Goal: Check status

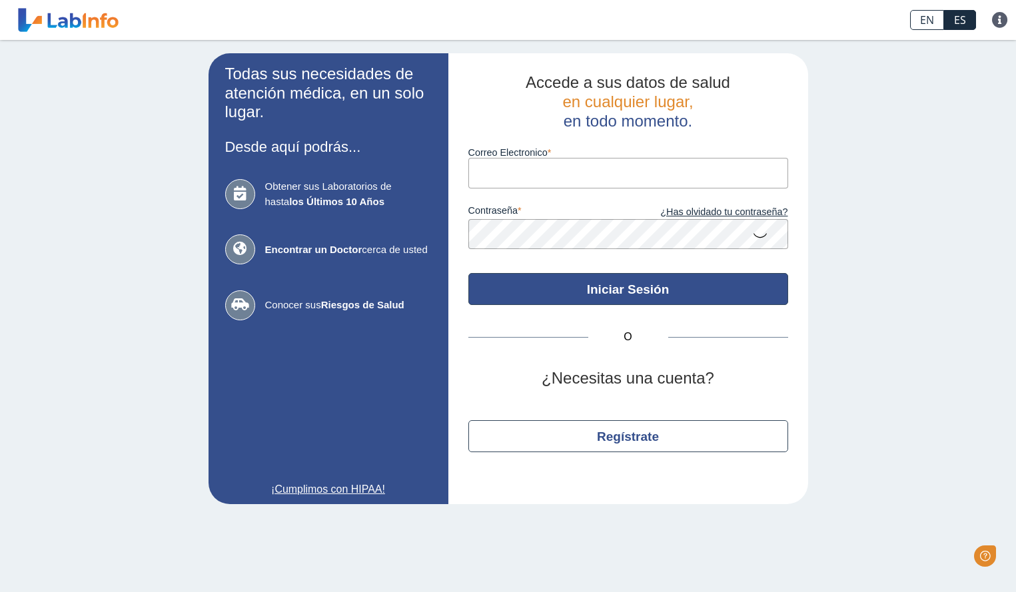
type input "[EMAIL_ADDRESS][DOMAIN_NAME]"
click at [628, 301] on button "Iniciar Sesión" at bounding box center [628, 289] width 320 height 32
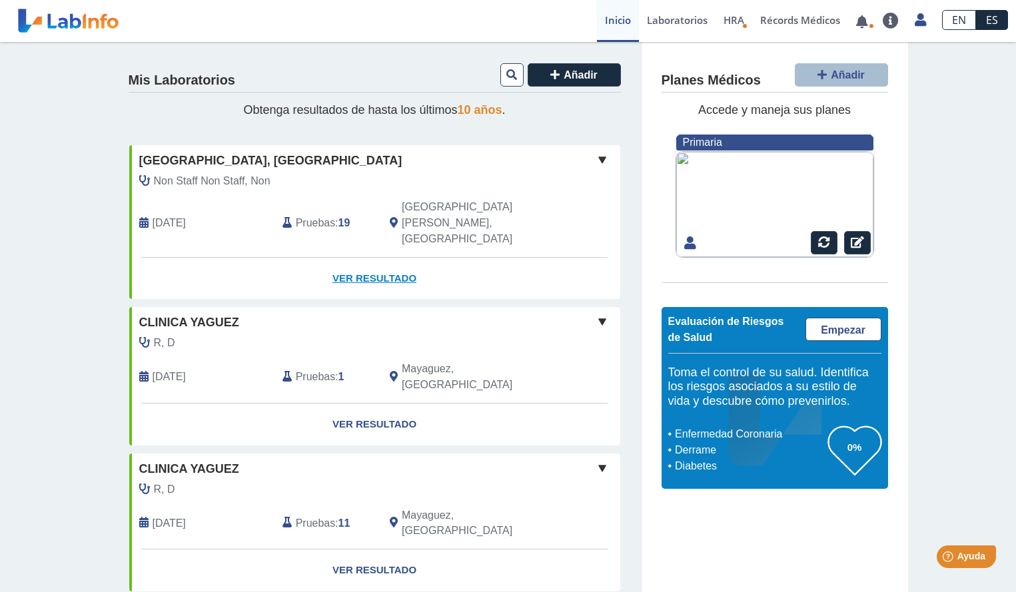
click at [372, 258] on link "Ver Resultado" at bounding box center [374, 279] width 491 height 42
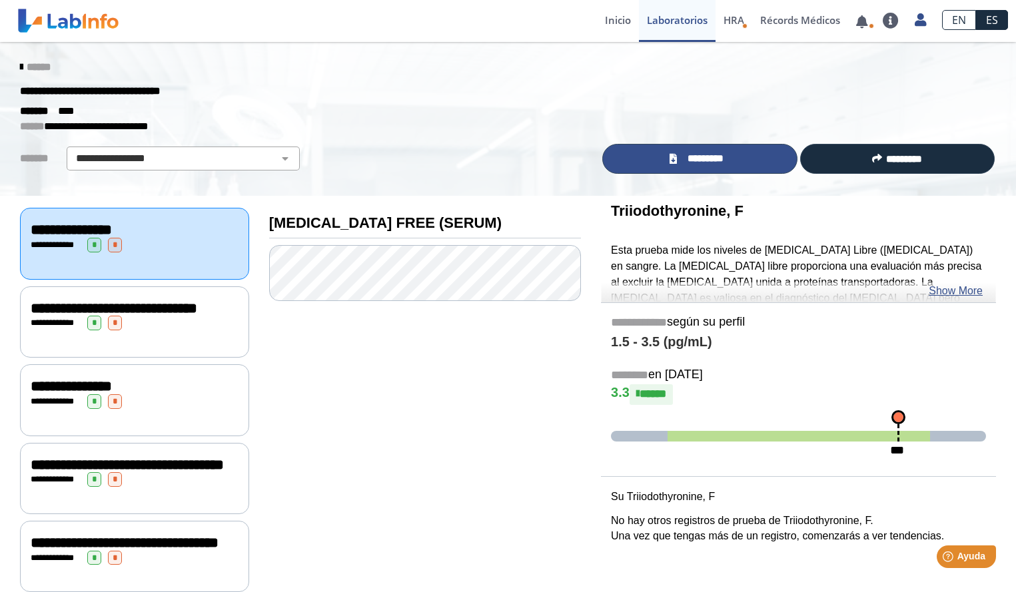
click at [691, 159] on span "*********" at bounding box center [705, 158] width 49 height 15
